Goal: Task Accomplishment & Management: Use online tool/utility

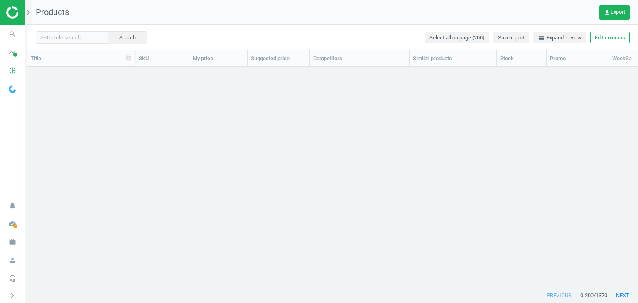
scroll to position [7, 7]
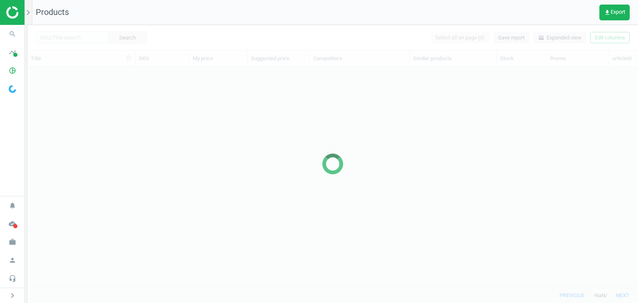
scroll to position [208, 604]
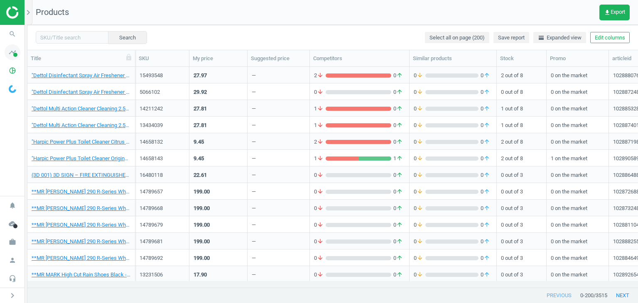
click at [17, 53] on span at bounding box center [15, 55] width 4 height 4
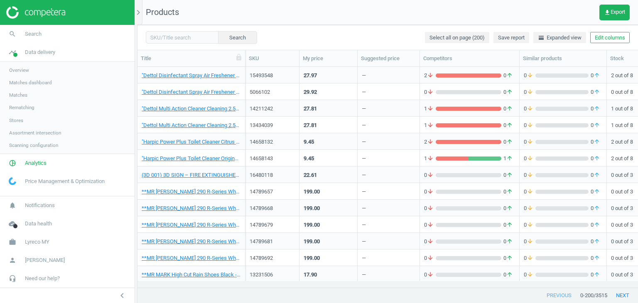
scroll to position [208, 495]
click at [18, 120] on span "Stores" at bounding box center [16, 120] width 14 height 7
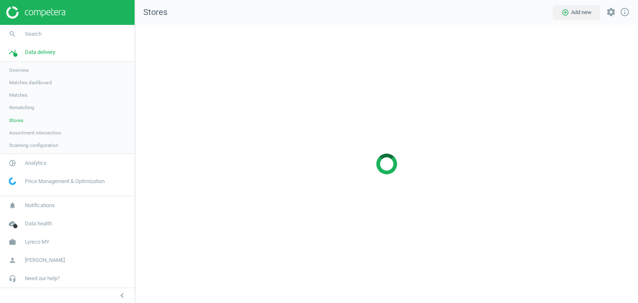
scroll to position [291, 516]
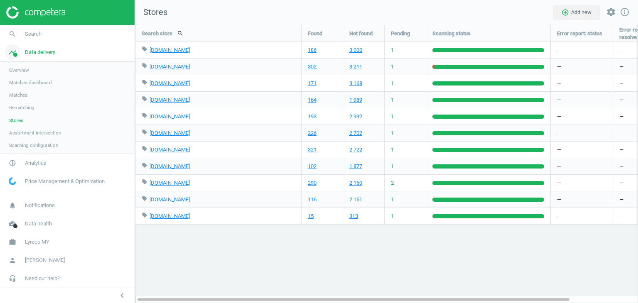
click at [31, 52] on span "Data delivery" at bounding box center [40, 52] width 30 height 7
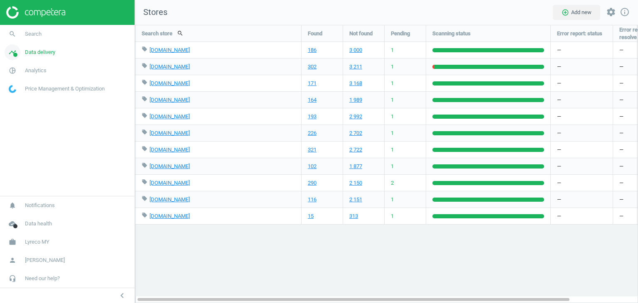
click at [30, 57] on link "timeline Data delivery" at bounding box center [67, 52] width 135 height 18
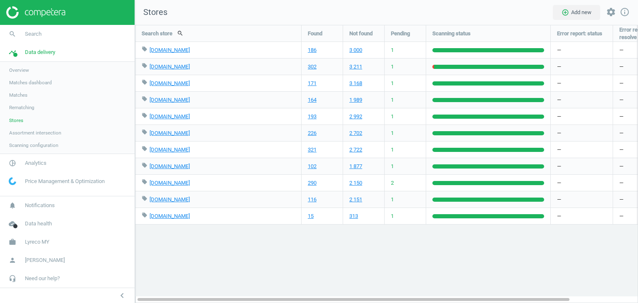
click at [20, 94] on span "Matches" at bounding box center [18, 95] width 18 height 7
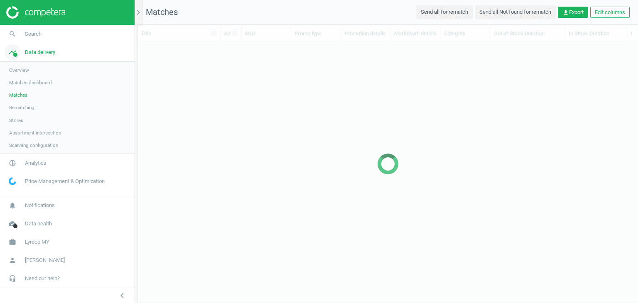
scroll to position [233, 495]
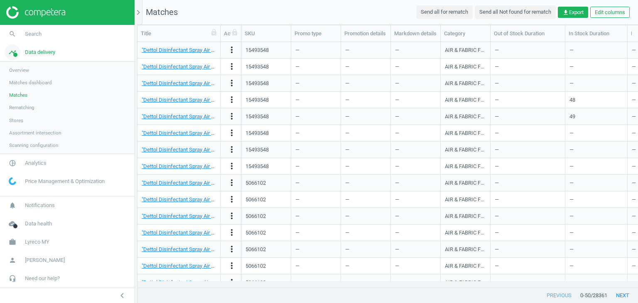
click at [44, 53] on span "Data delivery" at bounding box center [40, 52] width 30 height 7
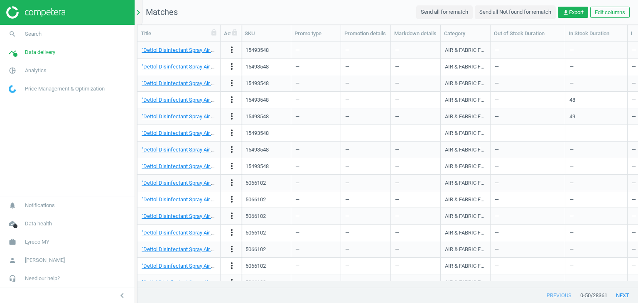
click at [139, 9] on icon "chevron_right" at bounding box center [138, 12] width 10 height 10
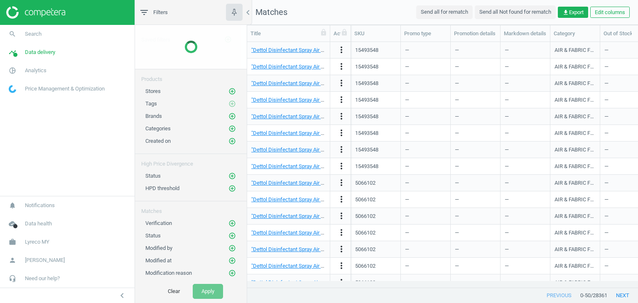
scroll to position [233, 385]
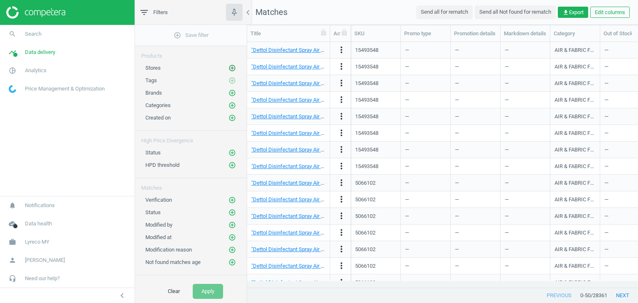
click at [229, 68] on icon "add_circle_outline" at bounding box center [232, 67] width 7 height 7
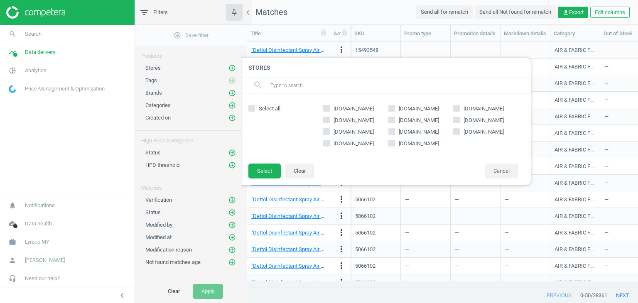
click at [473, 131] on span "[DOMAIN_NAME]" at bounding box center [484, 131] width 44 height 7
click at [460, 131] on input "[DOMAIN_NAME]" at bounding box center [456, 131] width 5 height 5
checkbox input "true"
click at [271, 170] on button "Select" at bounding box center [265, 171] width 32 height 15
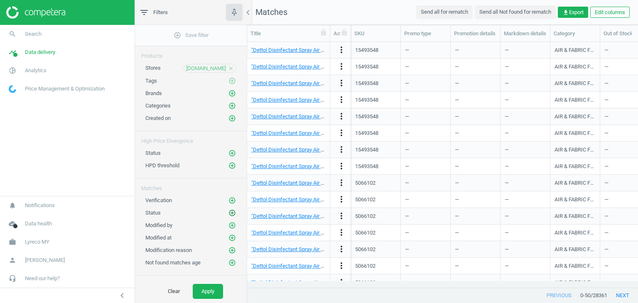
click at [229, 212] on icon "add_circle_outline" at bounding box center [232, 213] width 7 height 7
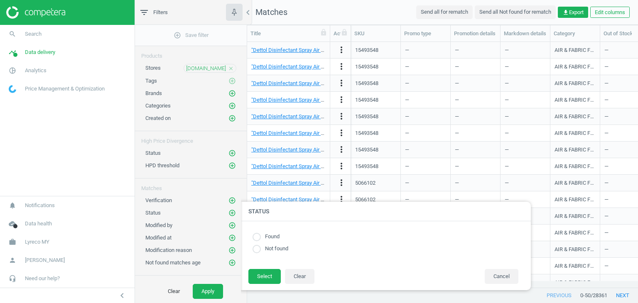
click at [274, 237] on label "Found" at bounding box center [270, 237] width 19 height 8
click at [258, 240] on input "radio" at bounding box center [257, 237] width 8 height 8
radio input "true"
click at [259, 278] on button "Select" at bounding box center [265, 276] width 32 height 15
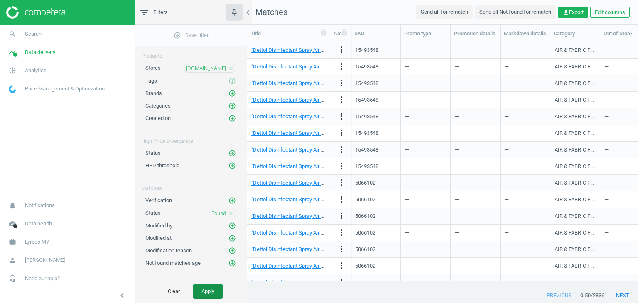
click at [210, 290] on button "Apply" at bounding box center [208, 291] width 30 height 15
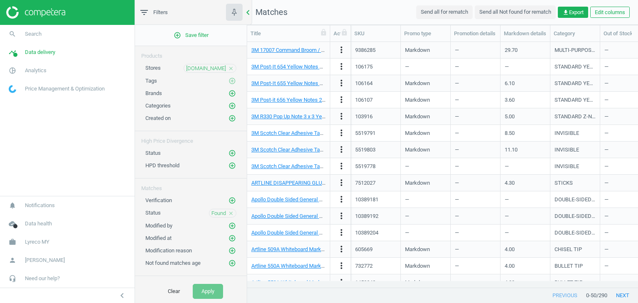
click at [249, 6] on div "chevron_left" at bounding box center [249, 12] width 5 height 25
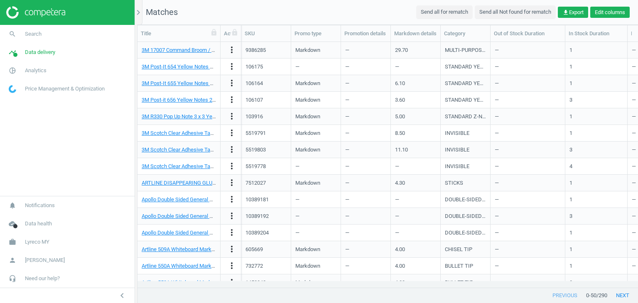
scroll to position [233, 495]
click at [580, 13] on span "get_app Export" at bounding box center [573, 12] width 21 height 7
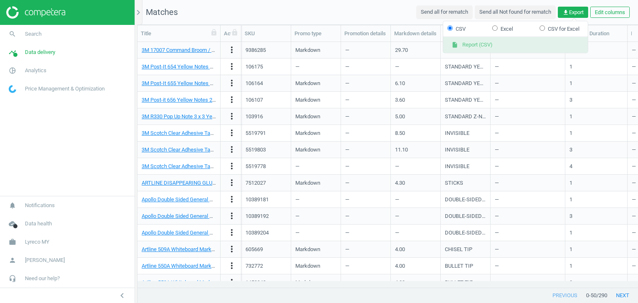
click at [509, 41] on button "insert_drive_file Report (CSV)" at bounding box center [516, 45] width 145 height 16
